Goal: Information Seeking & Learning: Learn about a topic

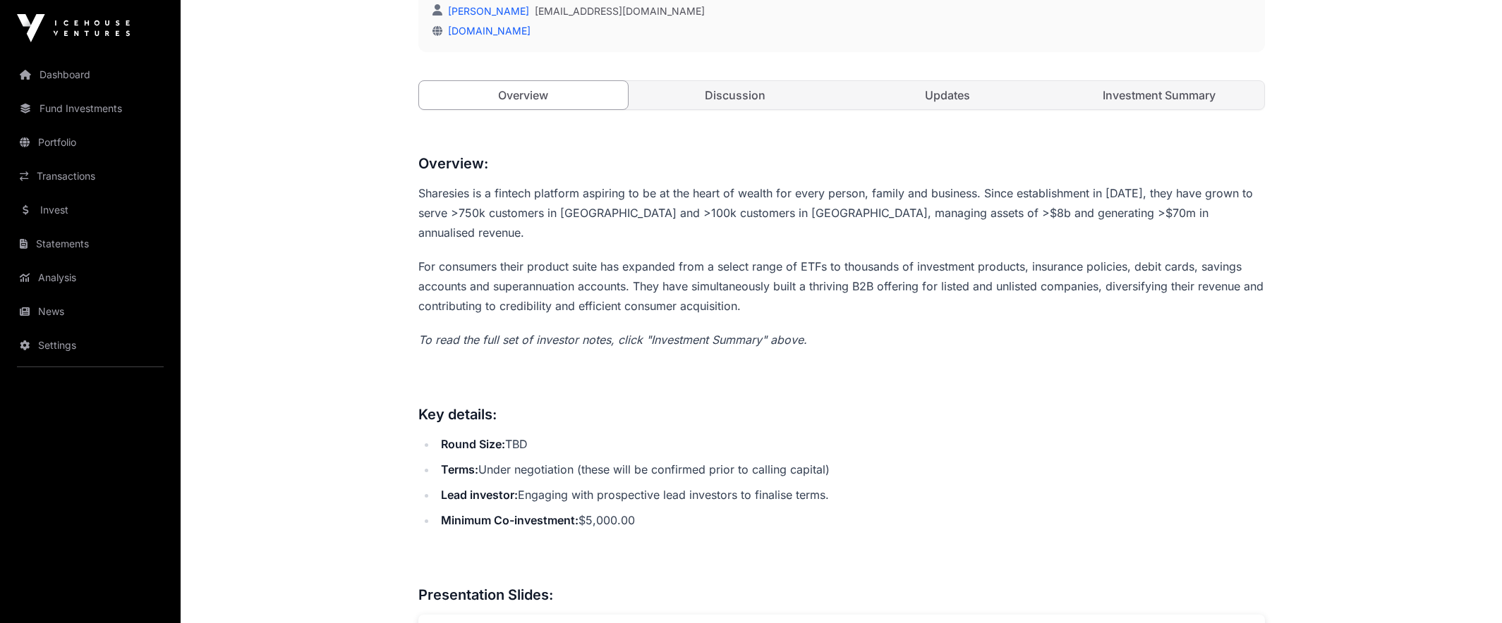
scroll to position [506, 0]
click at [1157, 86] on link "Investment Summary" at bounding box center [1158, 92] width 209 height 28
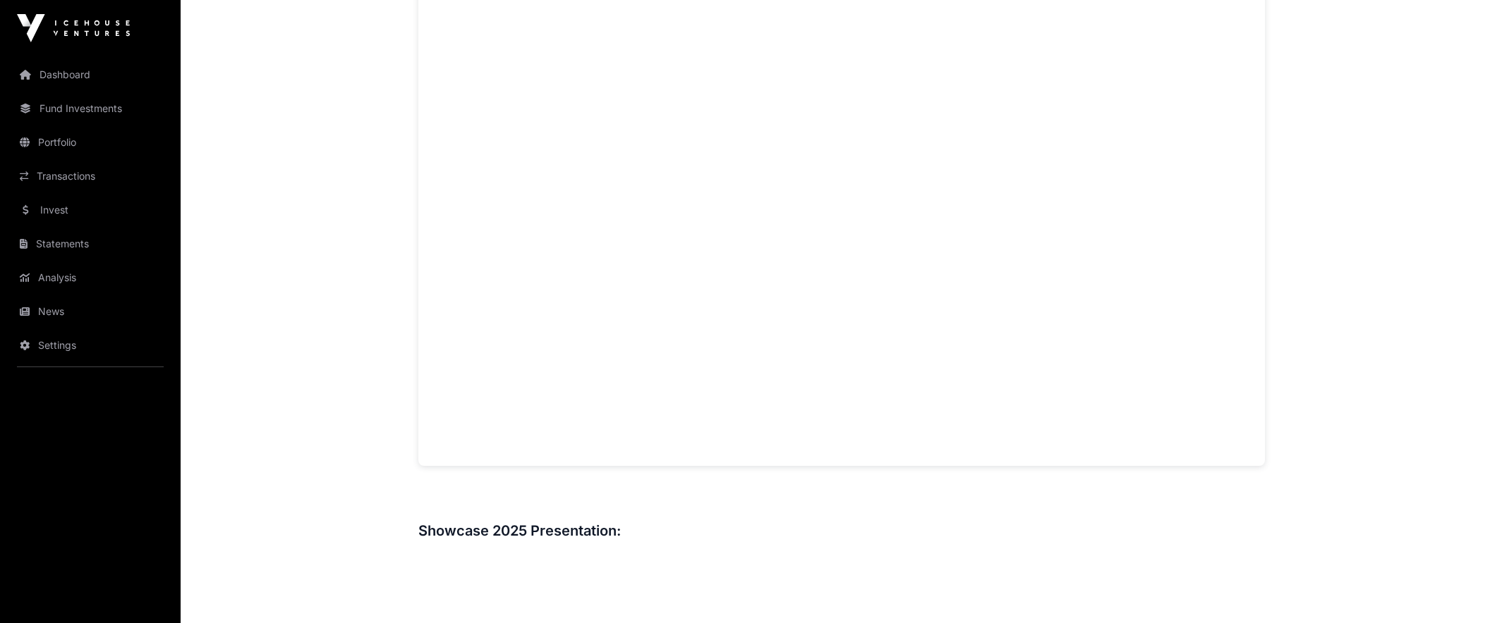
scroll to position [1131, 0]
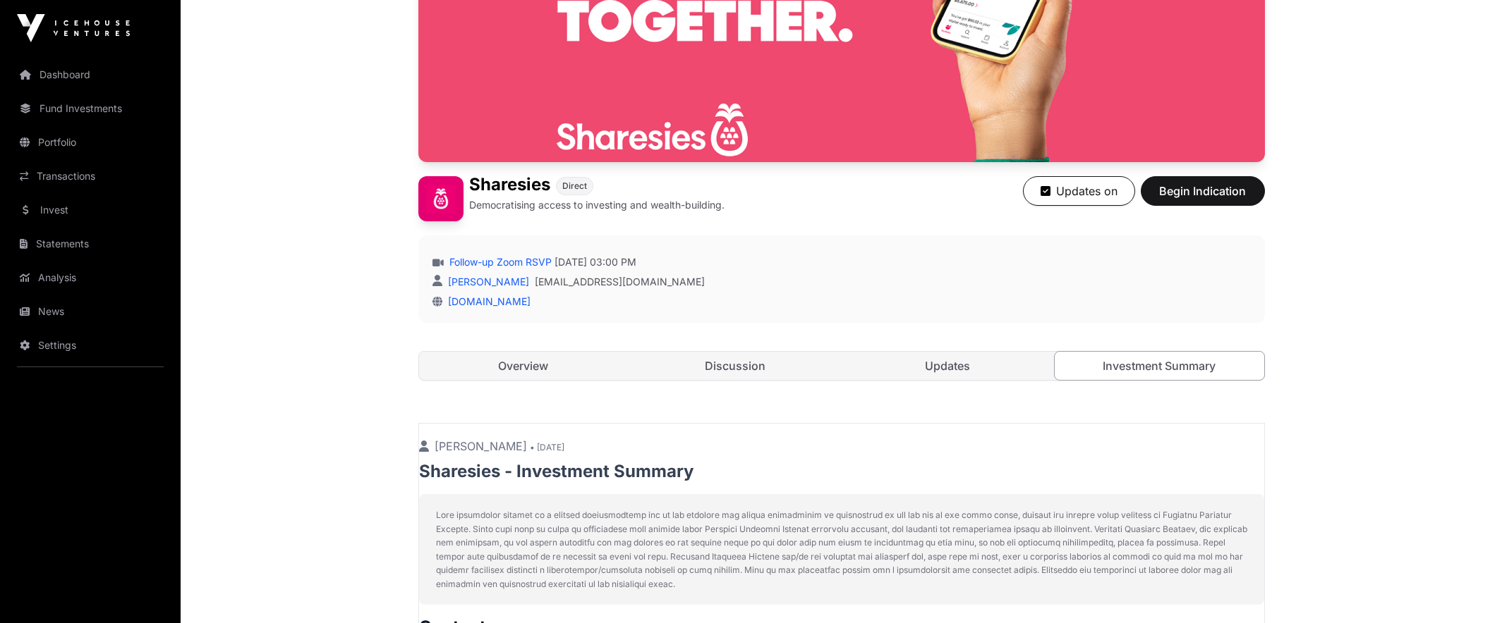
scroll to position [267, 0]
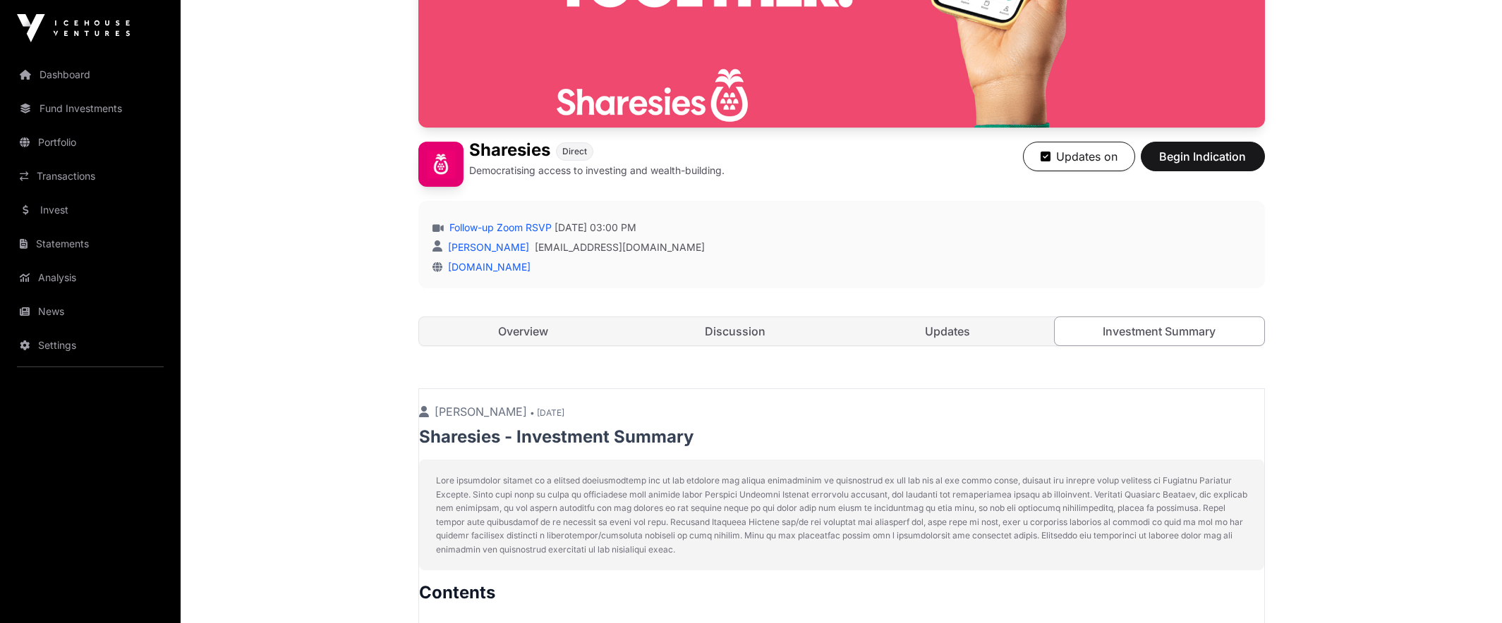
click at [945, 331] on link "Updates" at bounding box center [947, 331] width 209 height 28
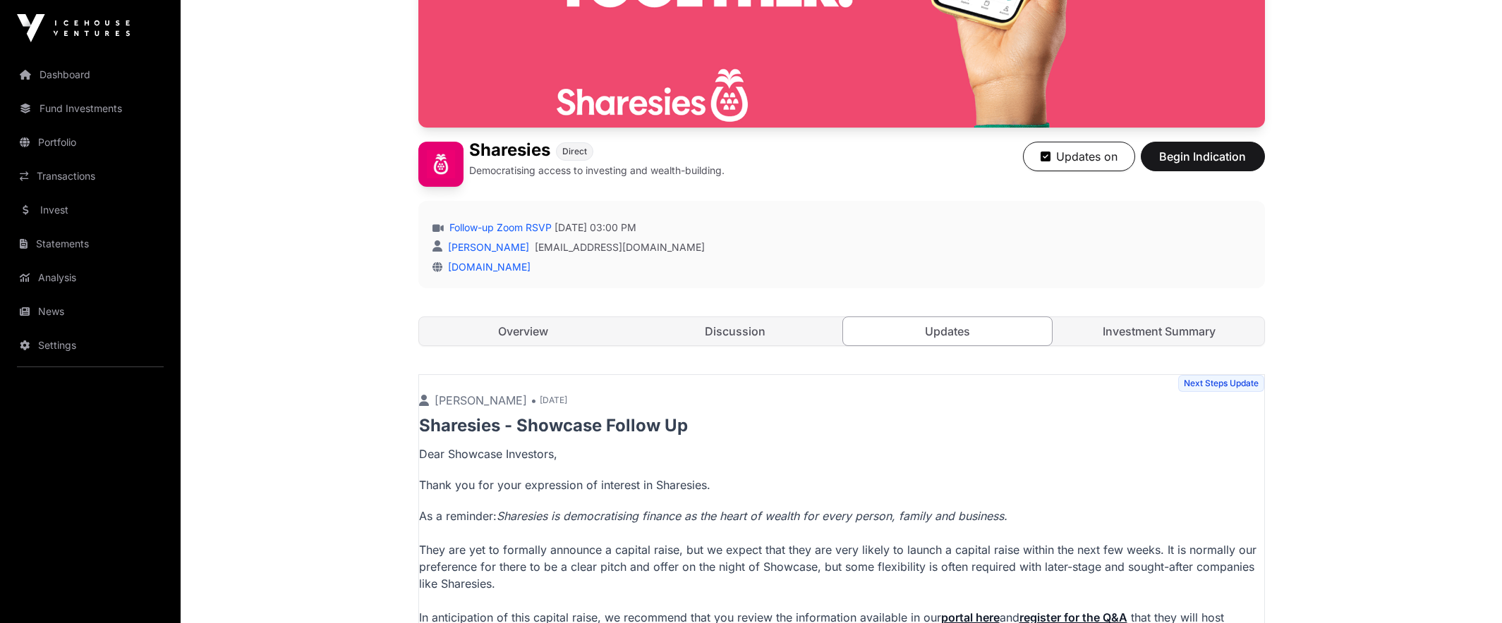
click at [753, 327] on link "Discussion" at bounding box center [735, 331] width 209 height 28
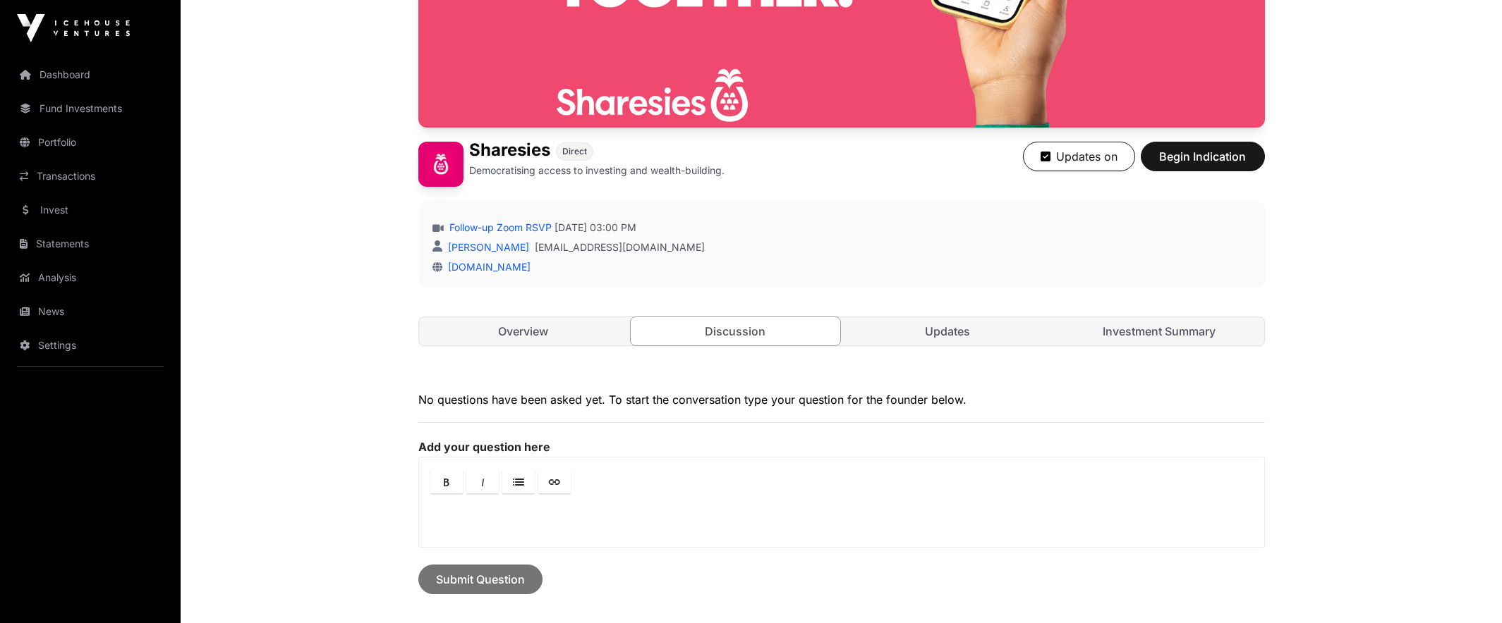
click at [560, 333] on link "Overview" at bounding box center [523, 331] width 209 height 28
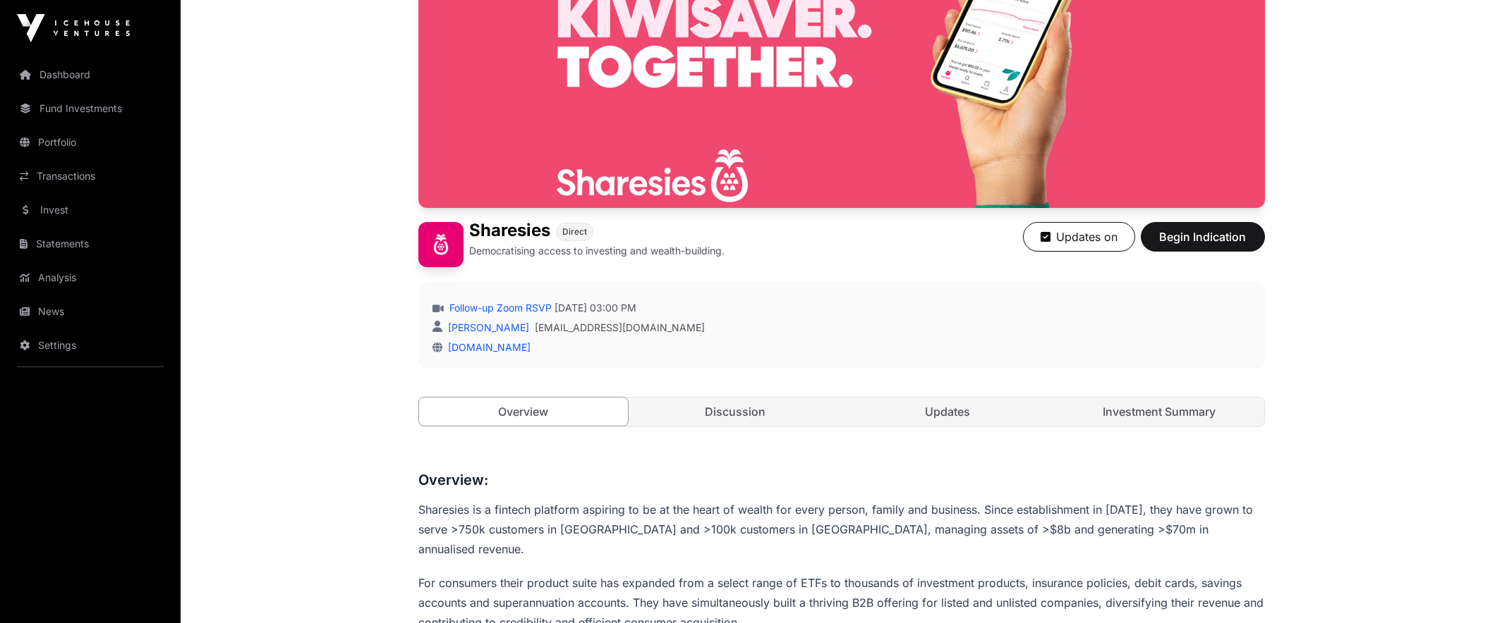
scroll to position [194, 0]
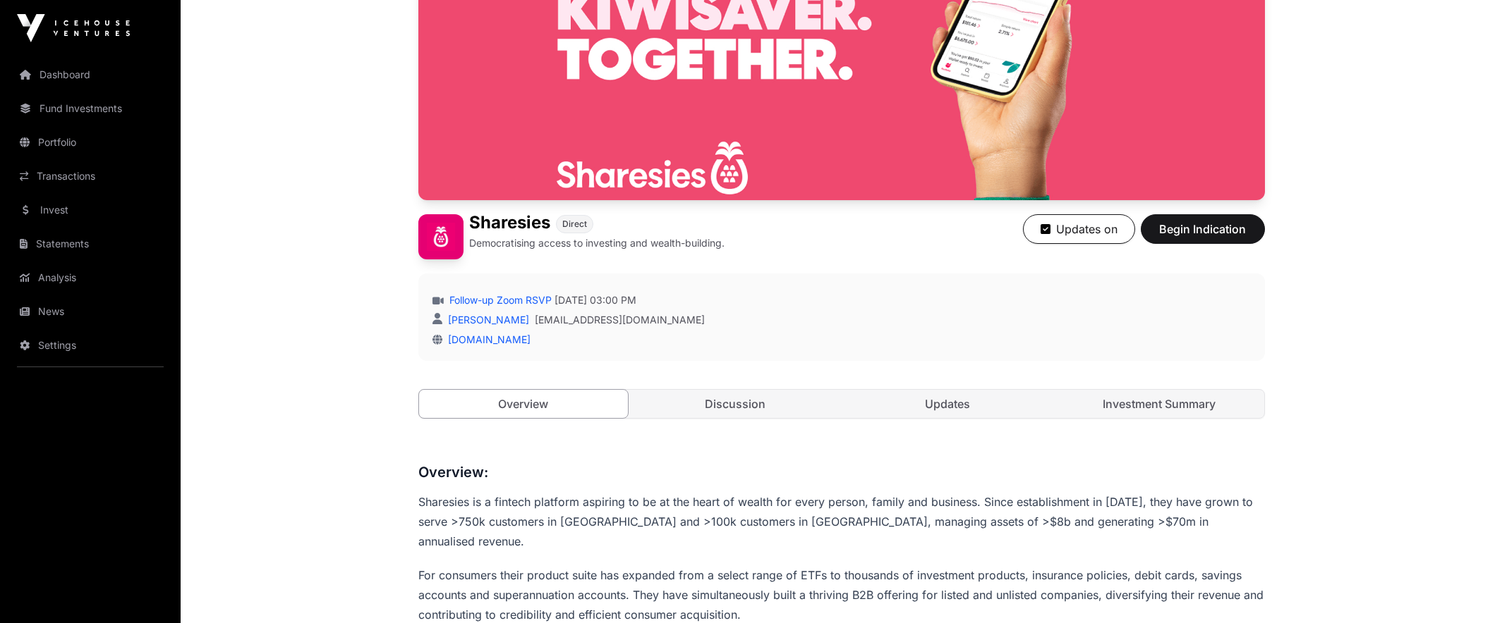
click at [1168, 406] on link "Investment Summary" at bounding box center [1158, 404] width 209 height 28
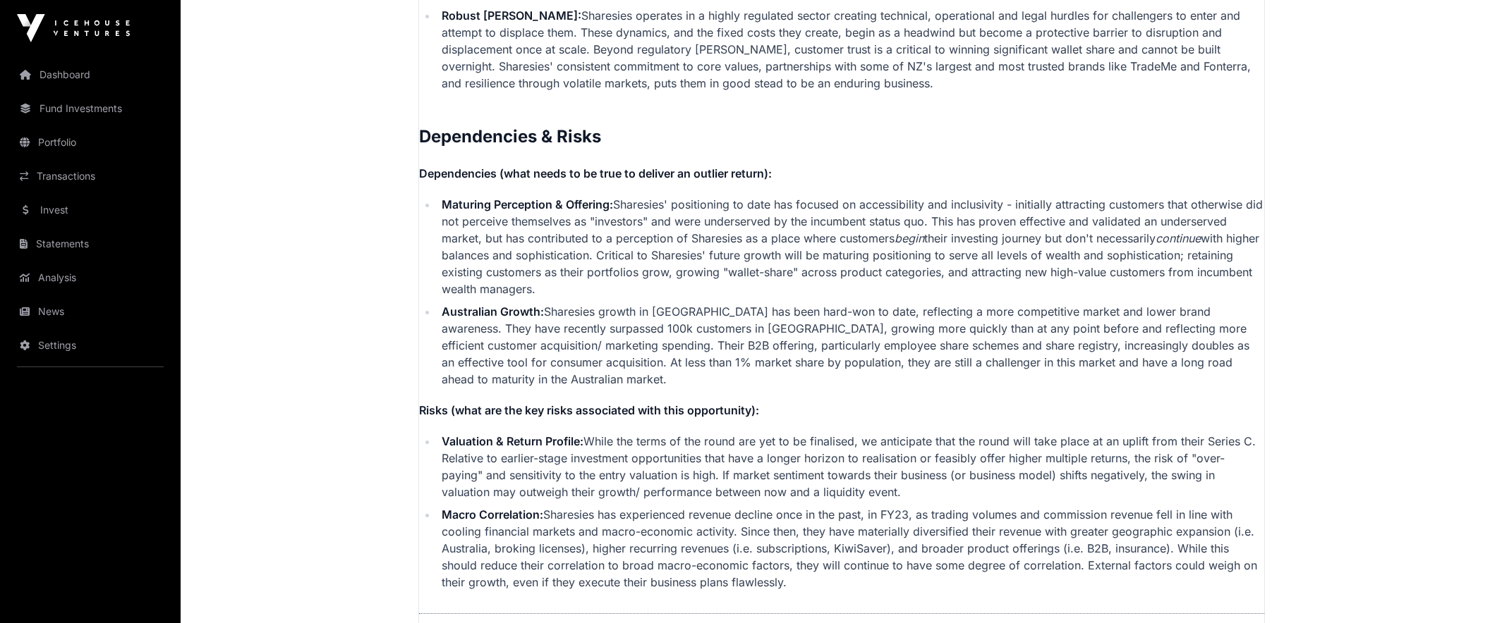
scroll to position [3395, 0]
